Goal: Task Accomplishment & Management: Use online tool/utility

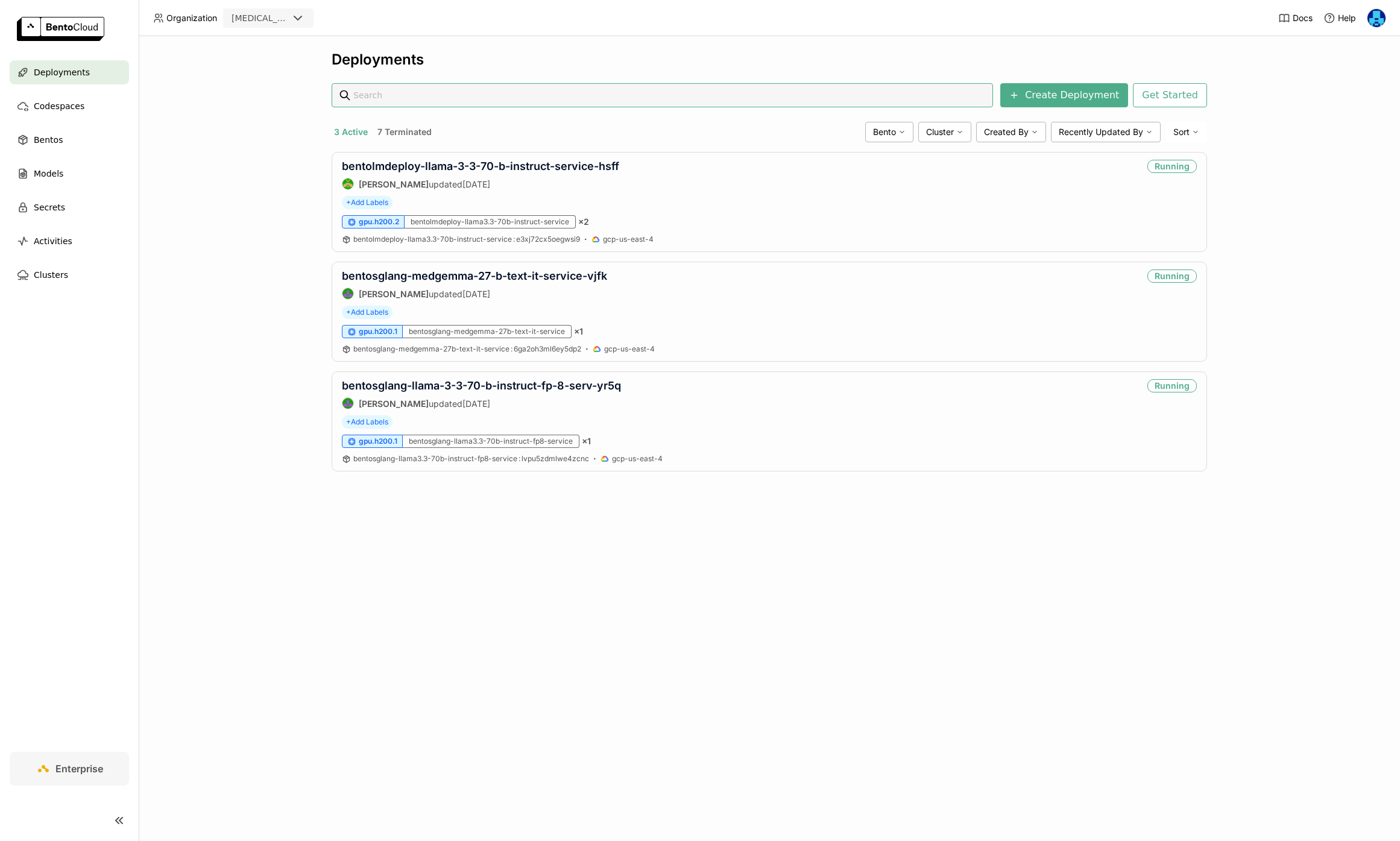
click at [254, 314] on div "Deployments Create Deployment Get Started 3 Active 7 Terminated Bento Cluster C…" at bounding box center [770, 439] width 1262 height 805
click at [241, 326] on div "Deployments Create Deployment Get Started 3 Active 7 Terminated Bento Cluster C…" at bounding box center [770, 439] width 1262 height 805
